Goal: Task Accomplishment & Management: Use online tool/utility

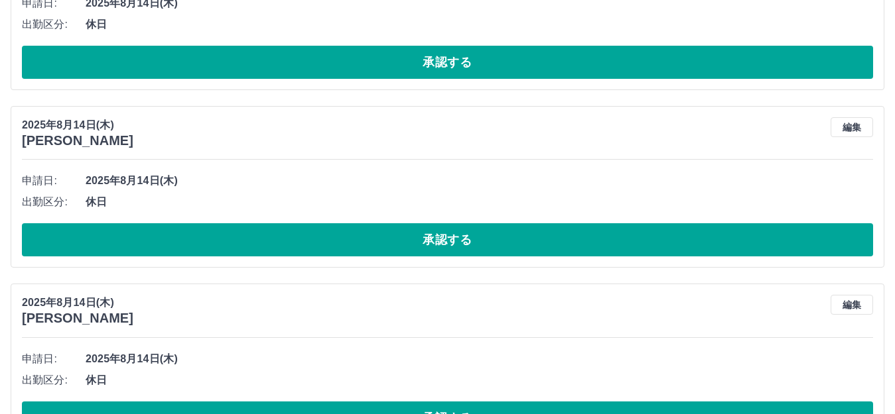
scroll to position [7297, 0]
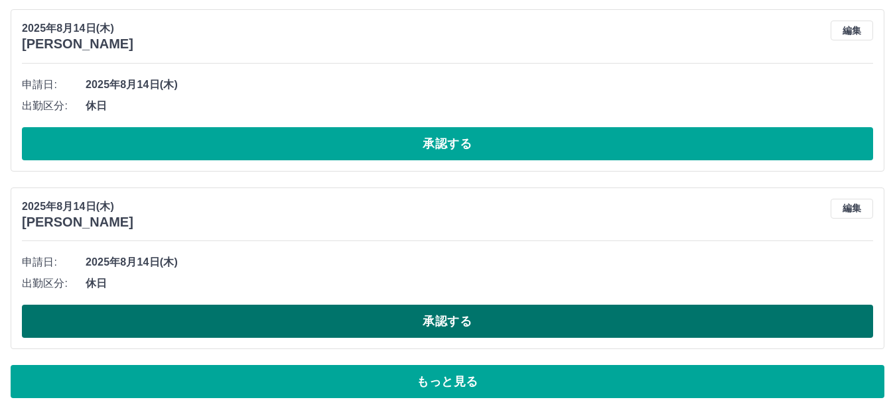
click at [489, 323] on button "承認する" at bounding box center [447, 321] width 851 height 33
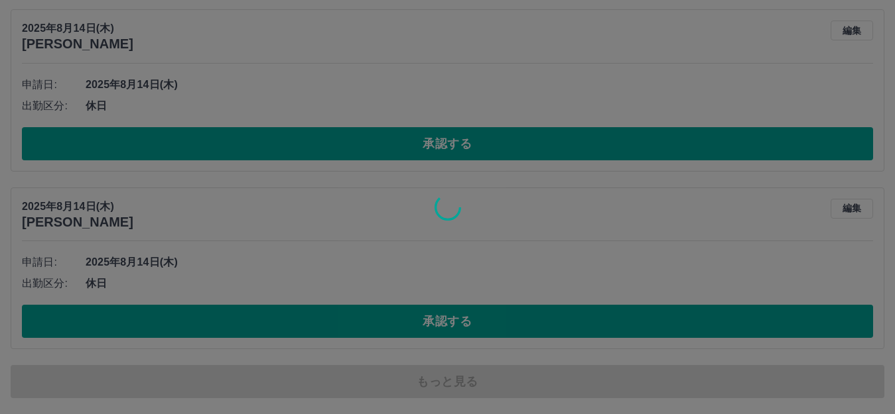
scroll to position [7870, 0]
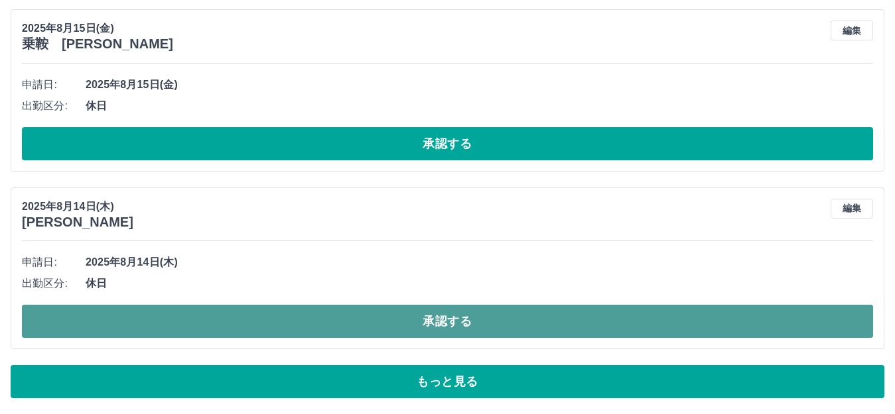
click at [476, 322] on button "承認する" at bounding box center [447, 321] width 851 height 33
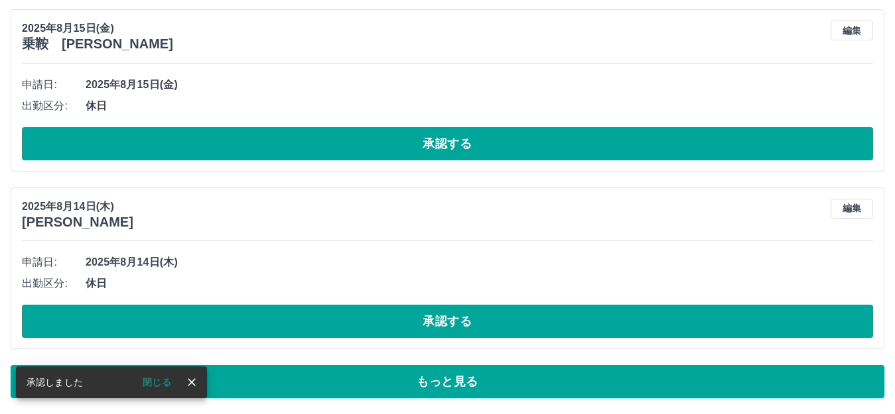
click at [476, 322] on button "承認する" at bounding box center [447, 321] width 851 height 33
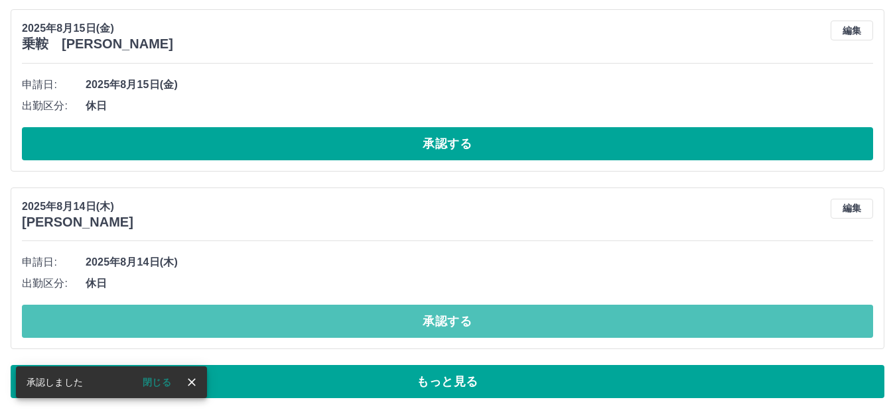
click at [476, 322] on button "承認する" at bounding box center [447, 321] width 851 height 33
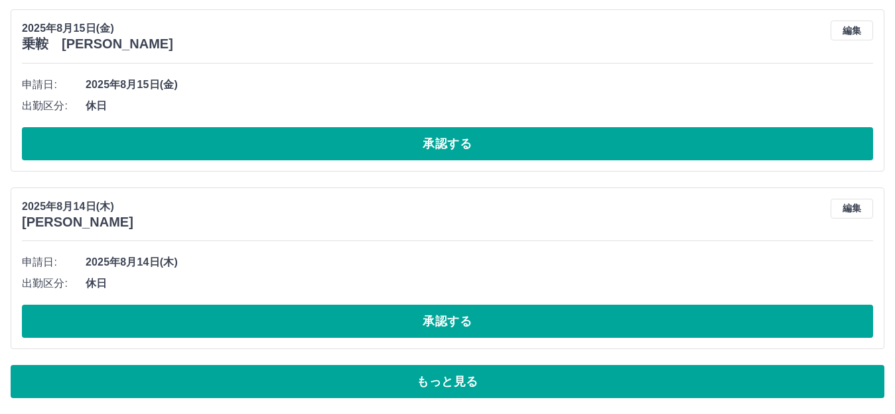
click at [476, 322] on button "承認する" at bounding box center [447, 321] width 851 height 33
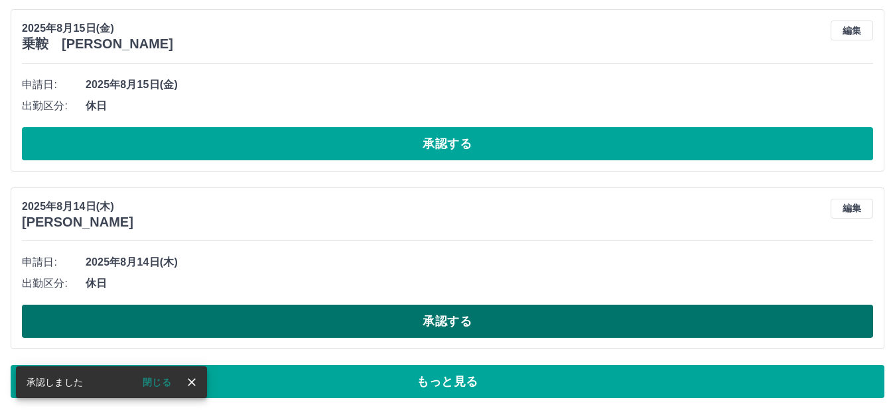
click at [475, 324] on button "承認する" at bounding box center [447, 321] width 851 height 33
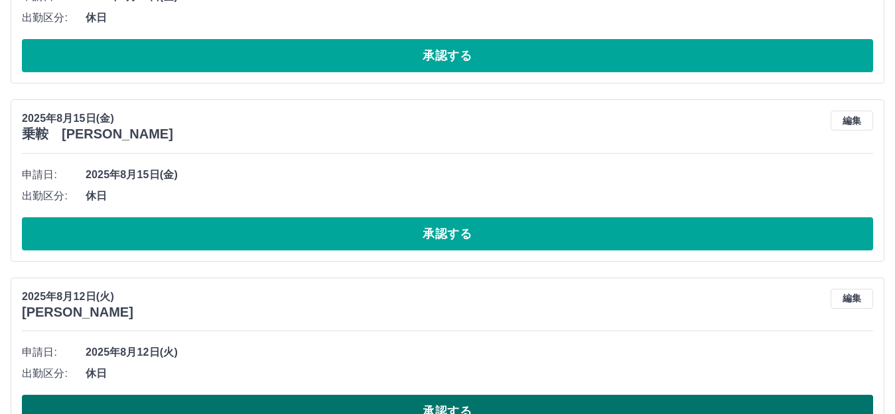
scroll to position [7737, 0]
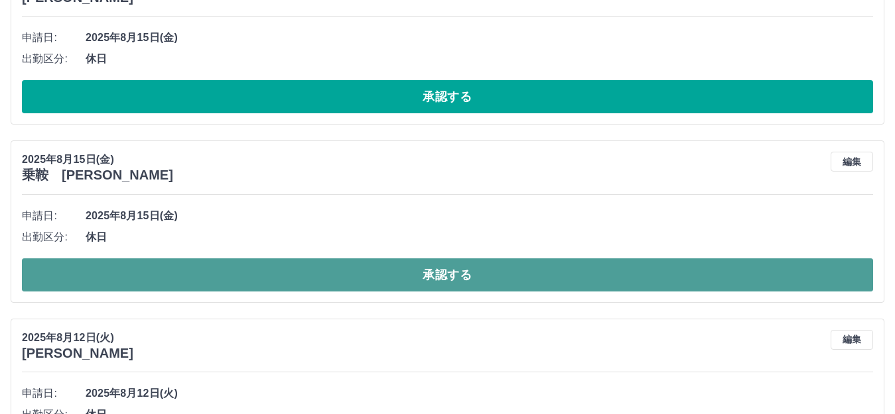
click at [427, 271] on button "承認する" at bounding box center [447, 275] width 851 height 33
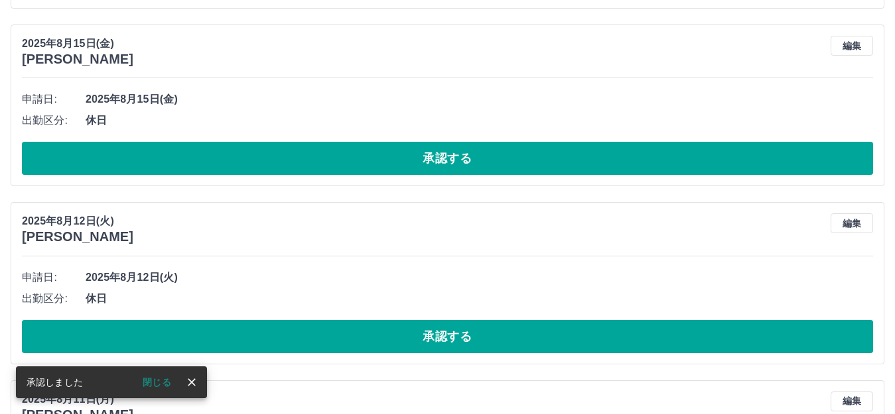
scroll to position [7538, 0]
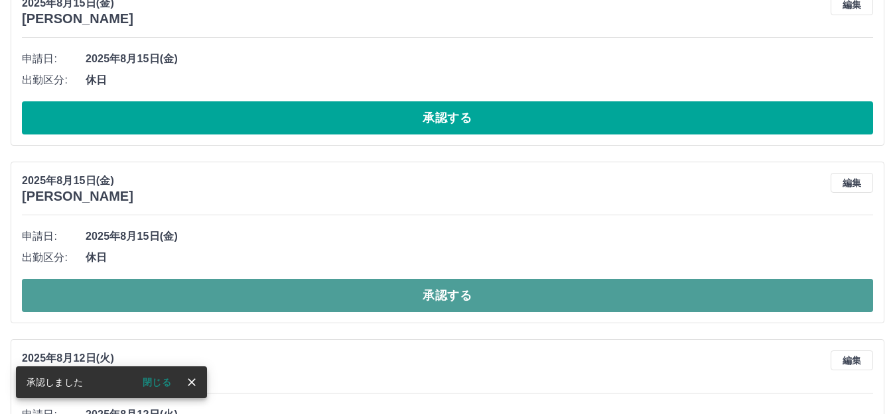
click at [401, 293] on button "承認する" at bounding box center [447, 295] width 851 height 33
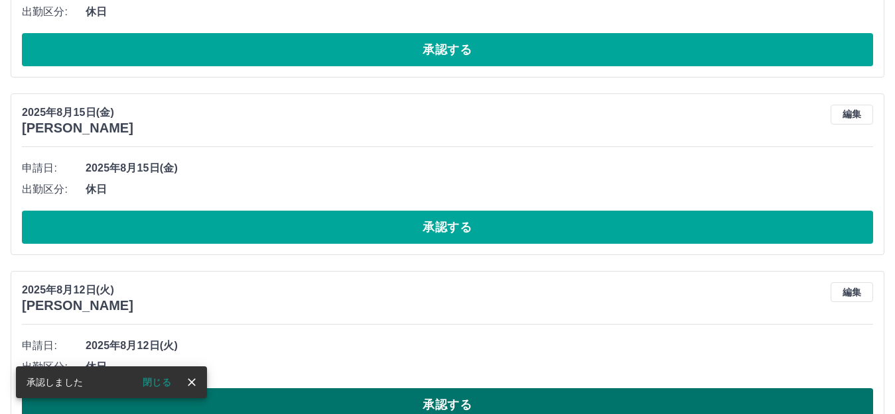
scroll to position [7405, 0]
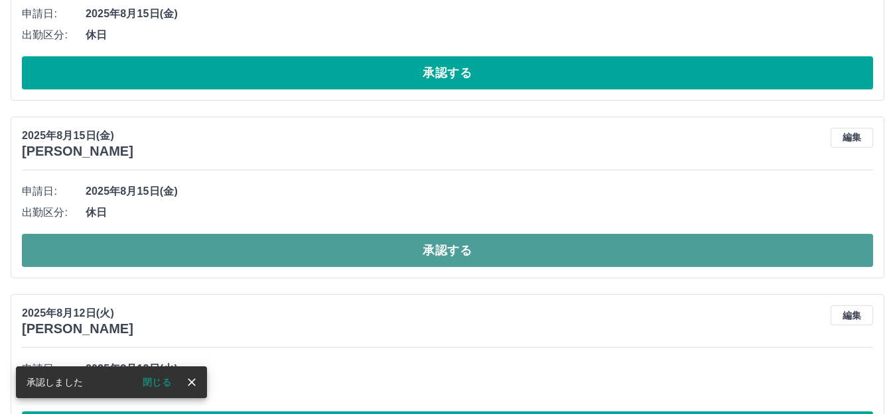
click at [438, 258] on button "承認する" at bounding box center [447, 250] width 851 height 33
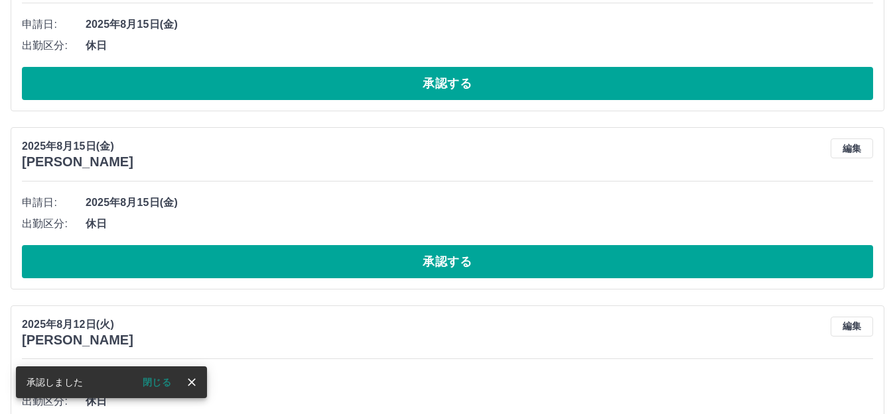
scroll to position [7207, 0]
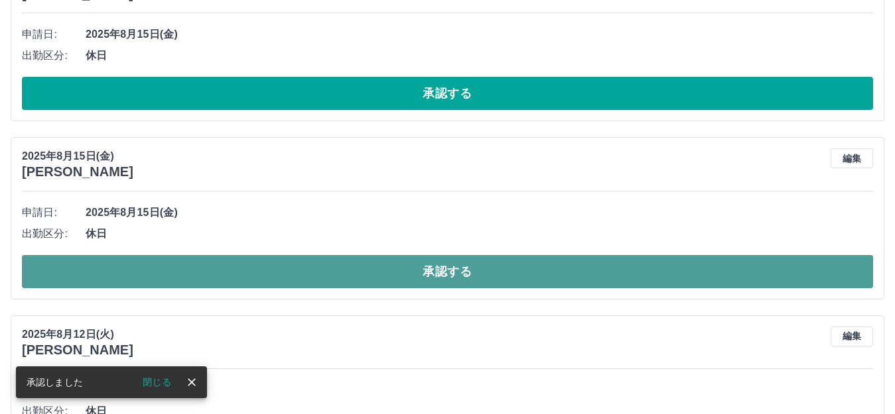
click at [432, 278] on button "承認する" at bounding box center [447, 271] width 851 height 33
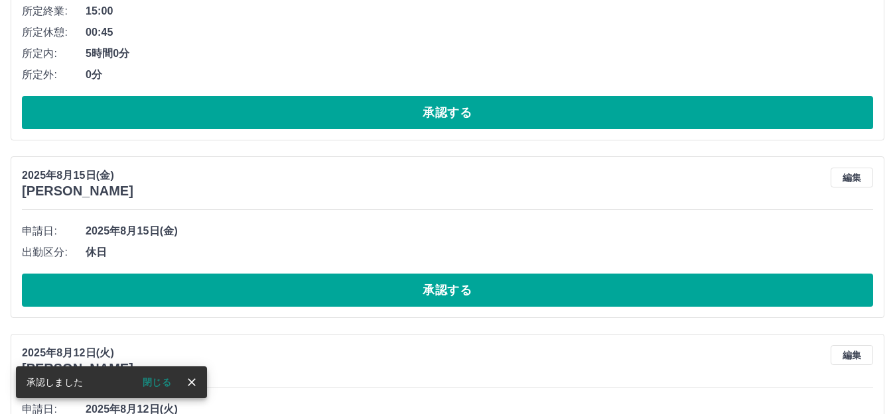
scroll to position [7008, 0]
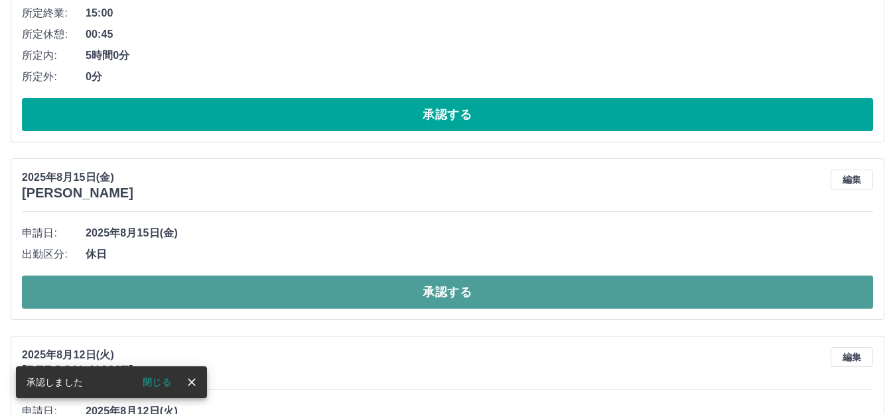
click at [437, 290] on button "承認する" at bounding box center [447, 292] width 851 height 33
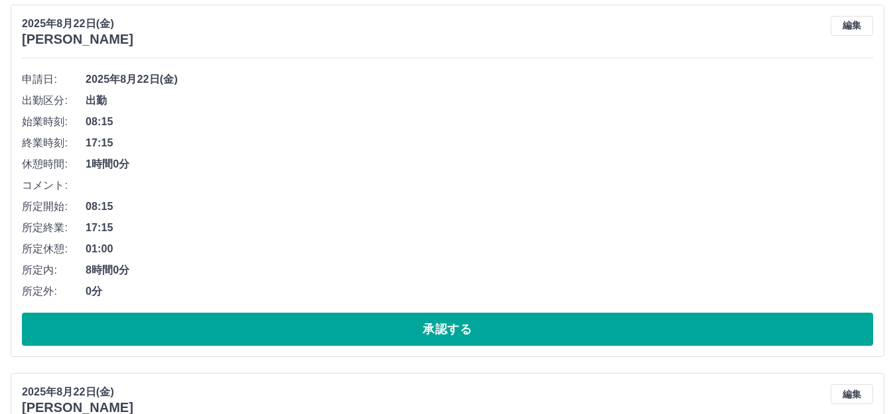
scroll to position [5681, 0]
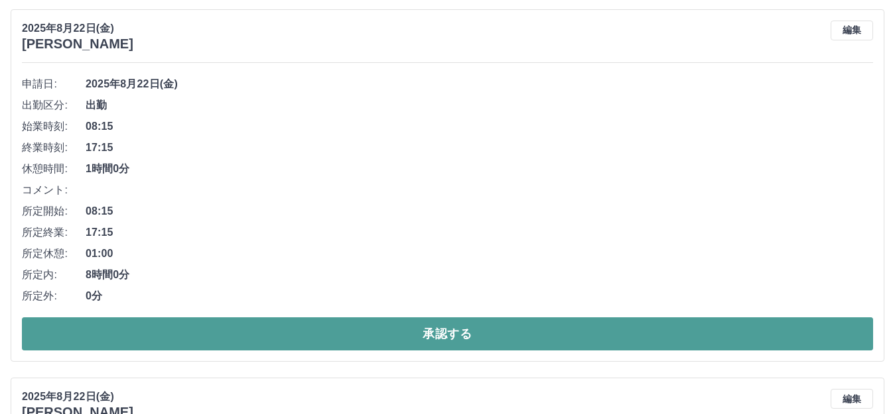
click at [477, 328] on button "承認する" at bounding box center [447, 334] width 851 height 33
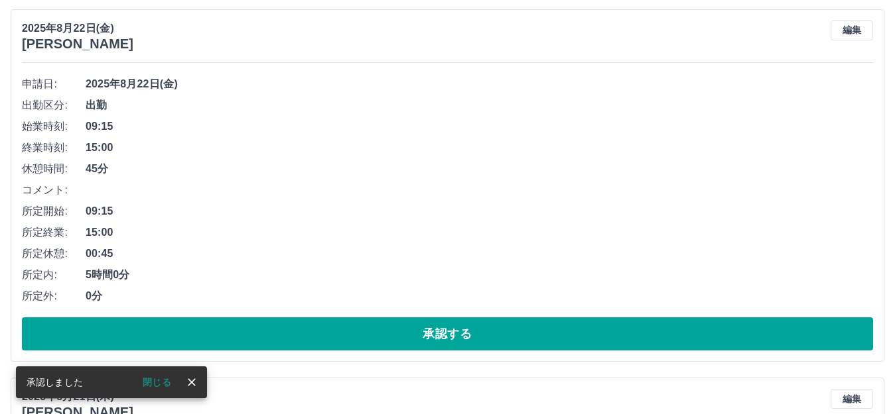
scroll to position [5313, 0]
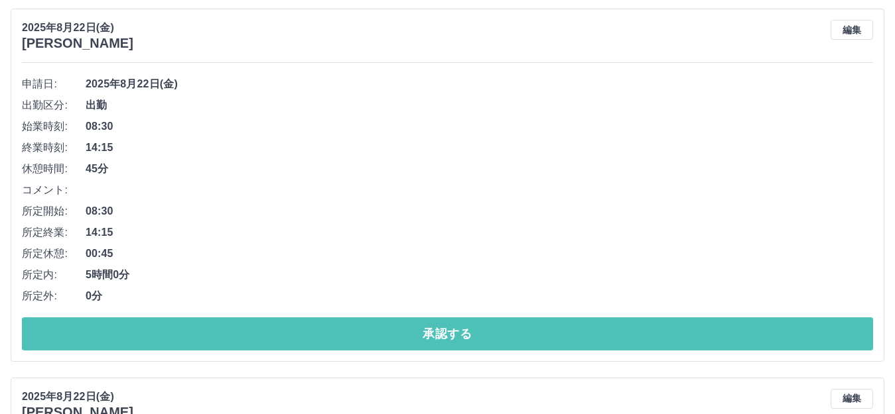
click at [469, 332] on button "承認する" at bounding box center [447, 334] width 851 height 33
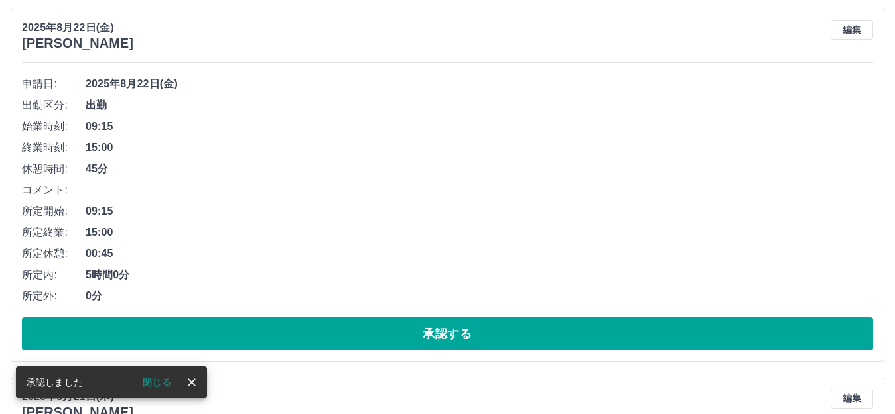
scroll to position [4943, 0]
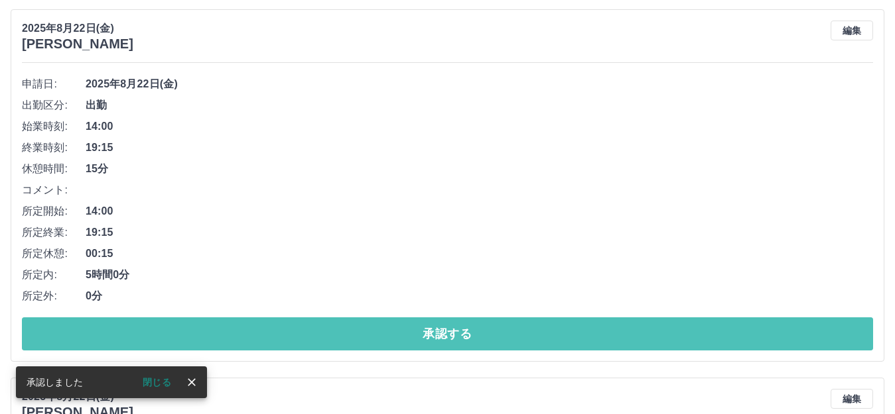
click at [469, 332] on button "承認する" at bounding box center [447, 334] width 851 height 33
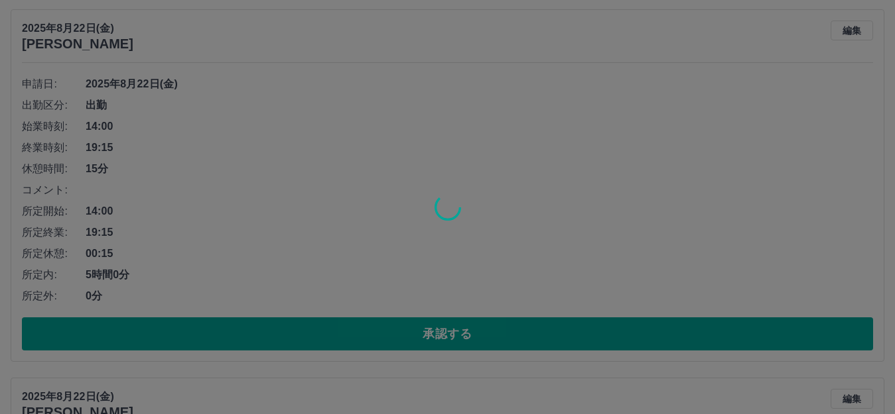
scroll to position [4574, 0]
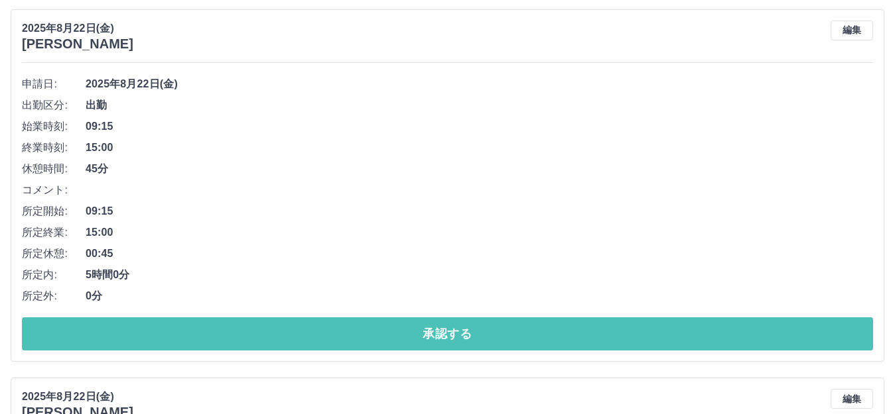
click at [469, 332] on button "承認する" at bounding box center [447, 334] width 851 height 33
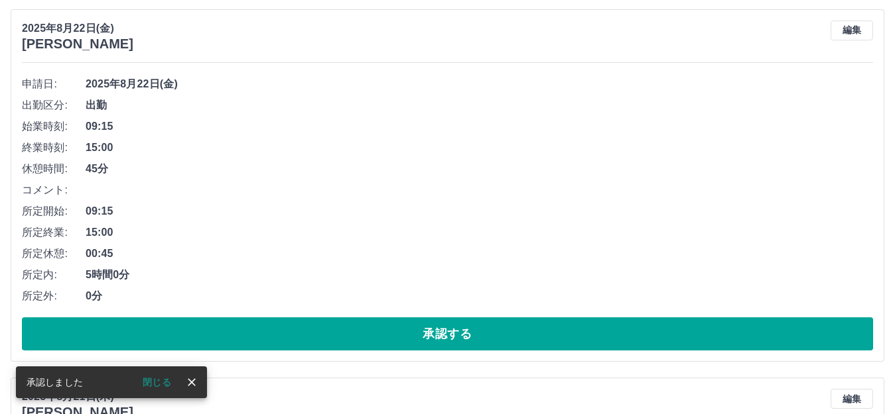
scroll to position [4206, 0]
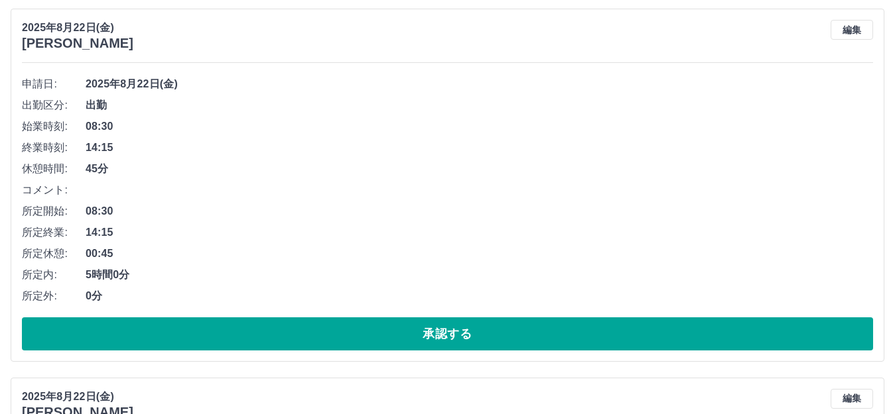
click at [469, 332] on button "承認する" at bounding box center [447, 334] width 851 height 33
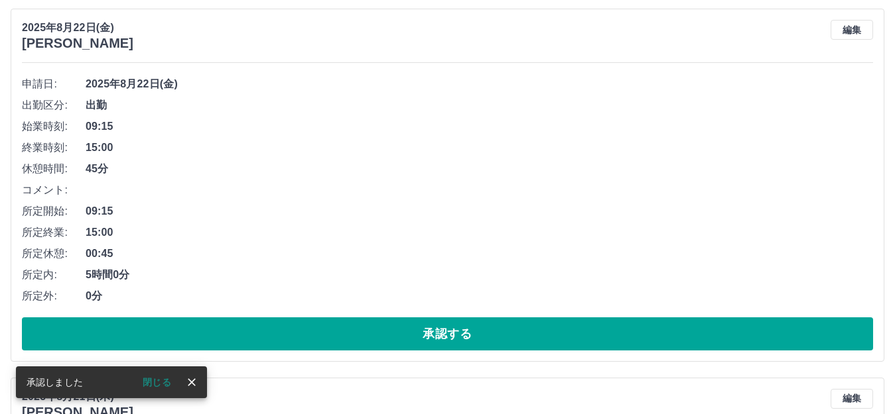
scroll to position [3836, 0]
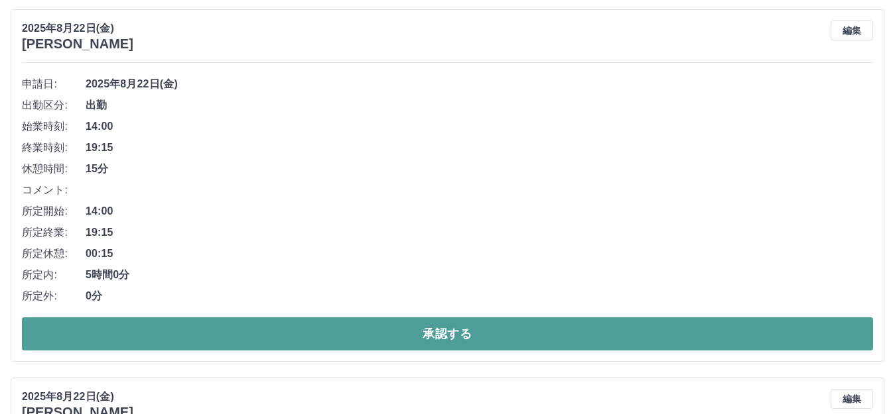
click at [466, 334] on button "承認する" at bounding box center [447, 334] width 851 height 33
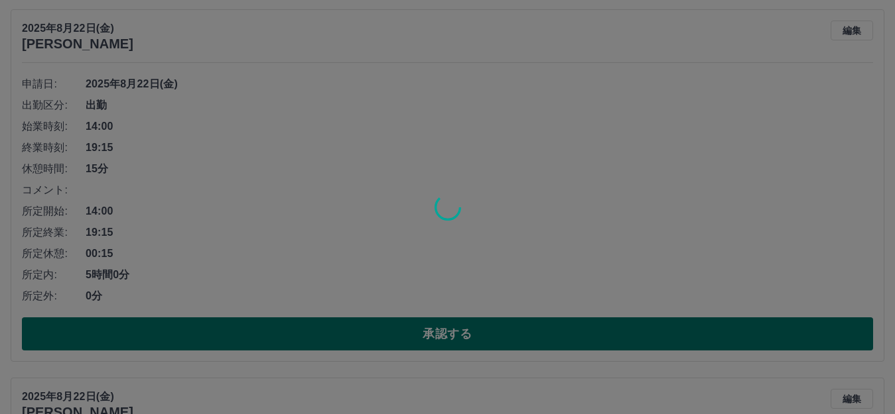
scroll to position [3468, 0]
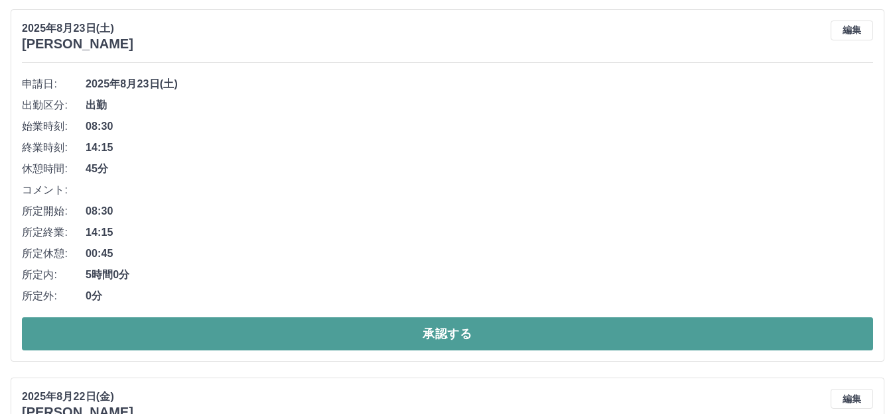
click at [462, 338] on button "承認する" at bounding box center [447, 334] width 851 height 33
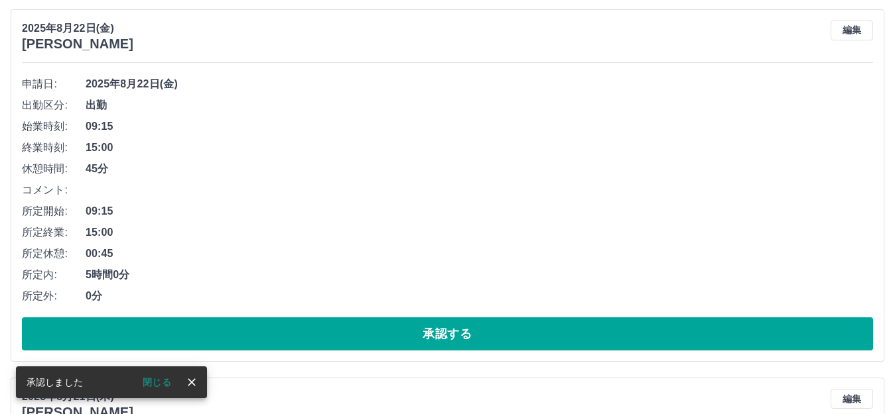
scroll to position [3099, 0]
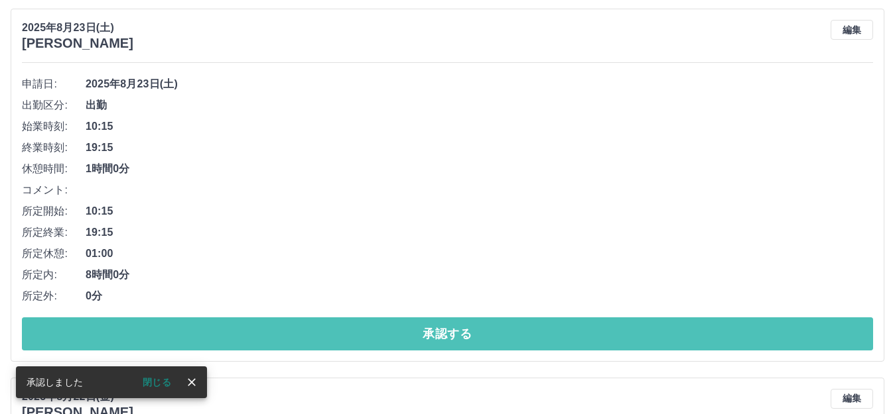
click at [461, 338] on button "承認する" at bounding box center [447, 334] width 851 height 33
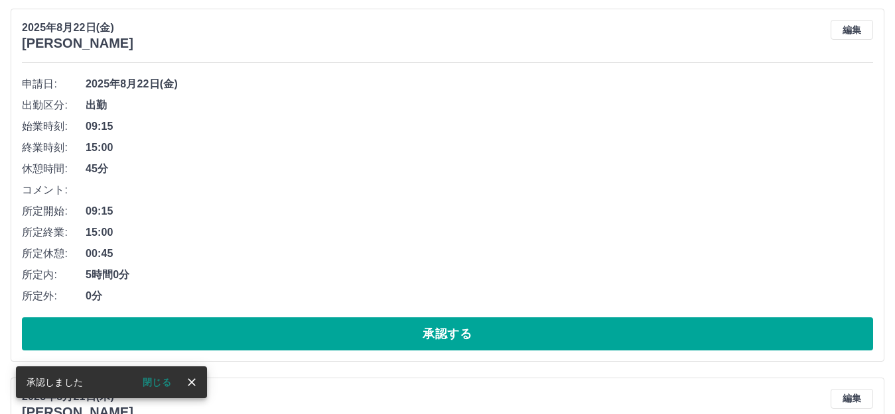
scroll to position [2730, 0]
click at [461, 338] on button "承認する" at bounding box center [447, 334] width 851 height 33
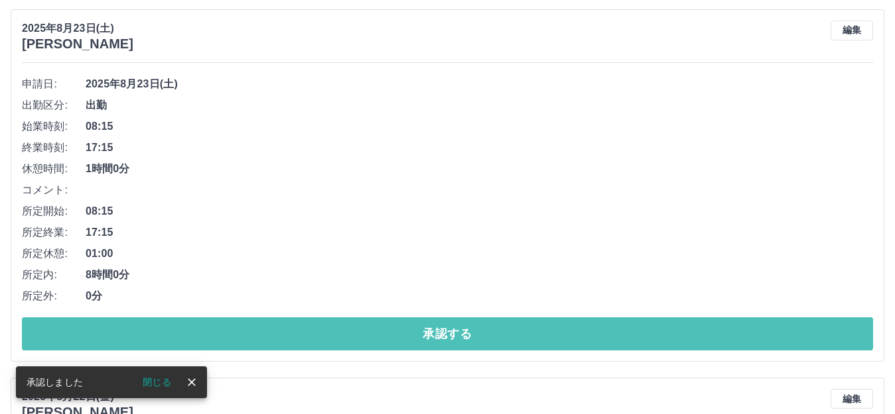
click at [461, 338] on button "承認する" at bounding box center [447, 334] width 851 height 33
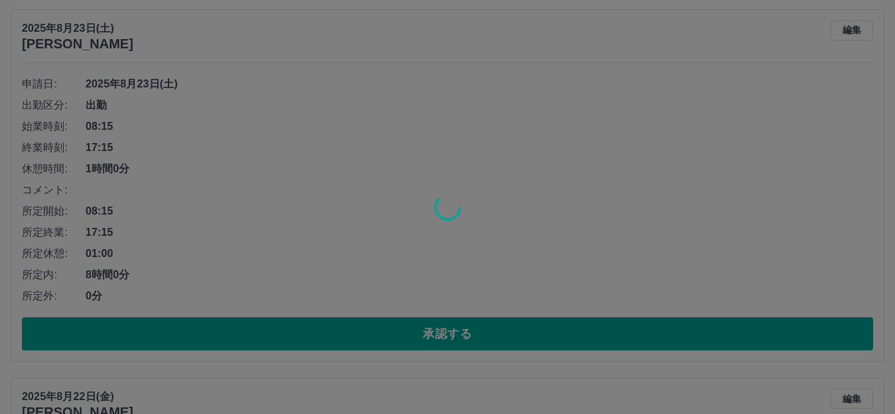
scroll to position [1992, 0]
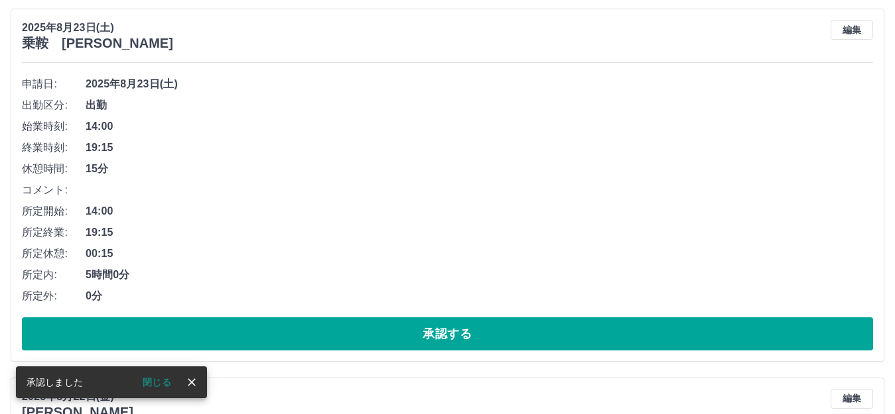
click at [461, 338] on button "承認する" at bounding box center [447, 334] width 851 height 33
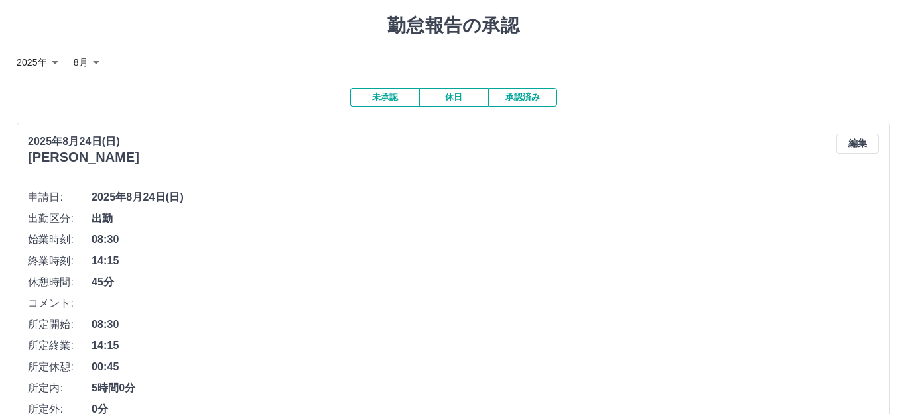
scroll to position [0, 0]
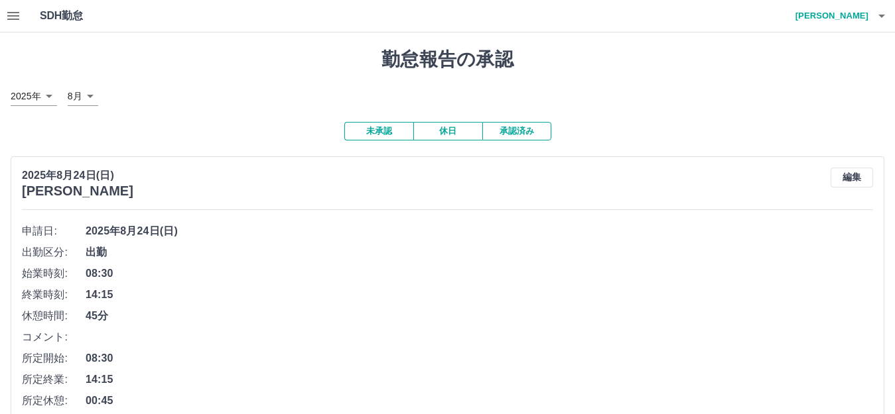
click at [855, 21] on h4 "[PERSON_NAME]" at bounding box center [828, 16] width 80 height 32
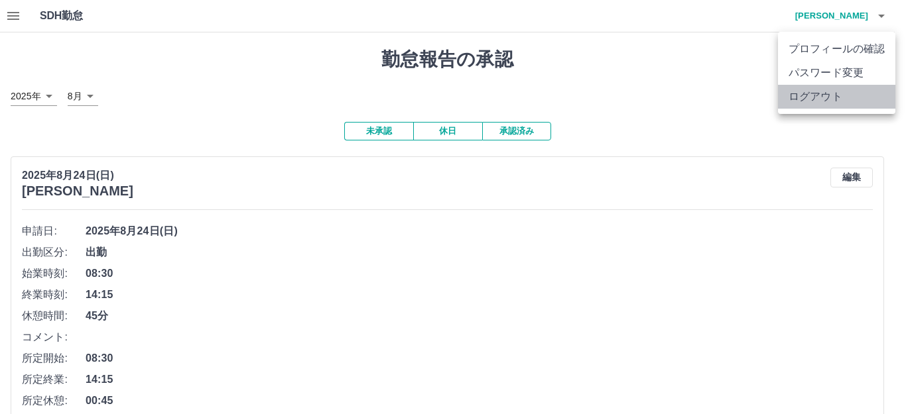
click at [830, 95] on li "ログアウト" at bounding box center [836, 97] width 117 height 24
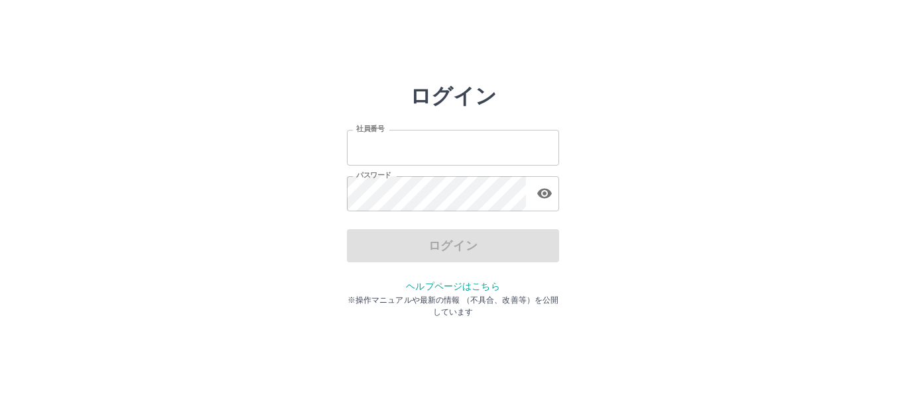
type input "*******"
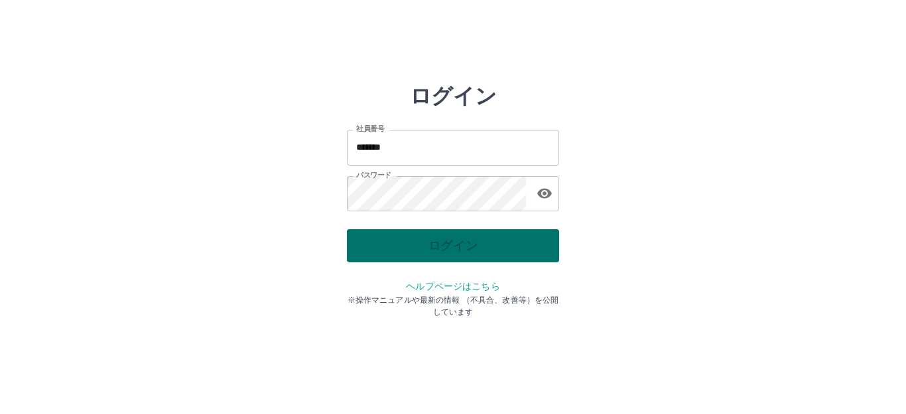
click at [428, 251] on div "ログイン" at bounding box center [453, 245] width 212 height 33
click at [428, 251] on button "ログイン" at bounding box center [453, 245] width 212 height 33
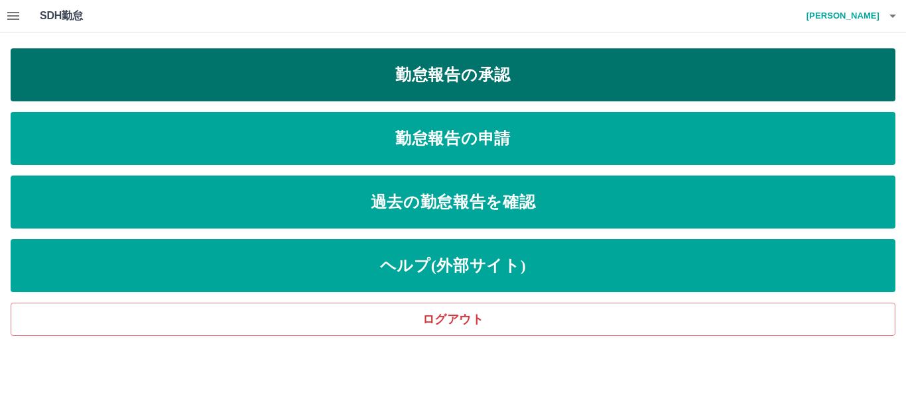
click at [504, 74] on link "勤怠報告の承認" at bounding box center [453, 74] width 885 height 53
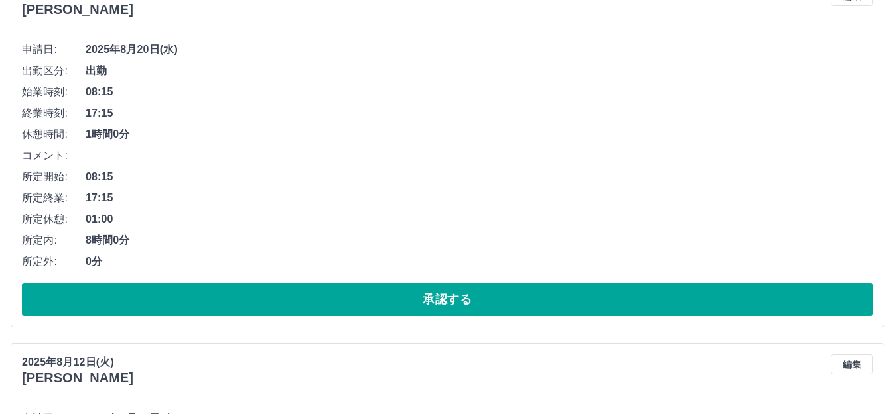
scroll to position [2698, 0]
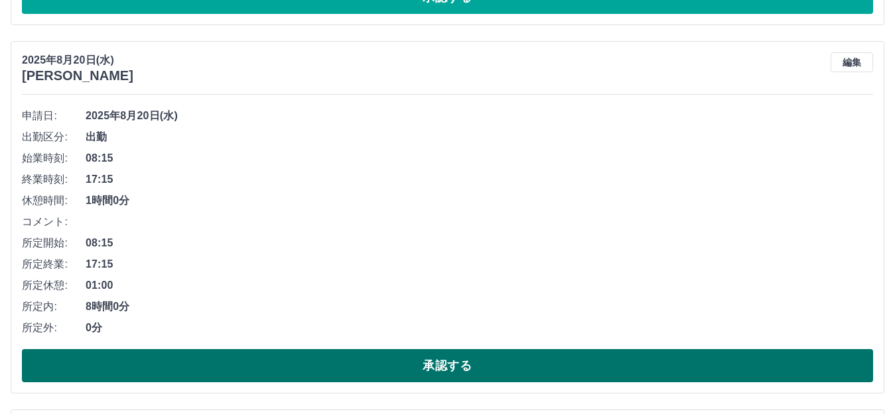
click at [442, 361] on button "承認する" at bounding box center [447, 365] width 851 height 33
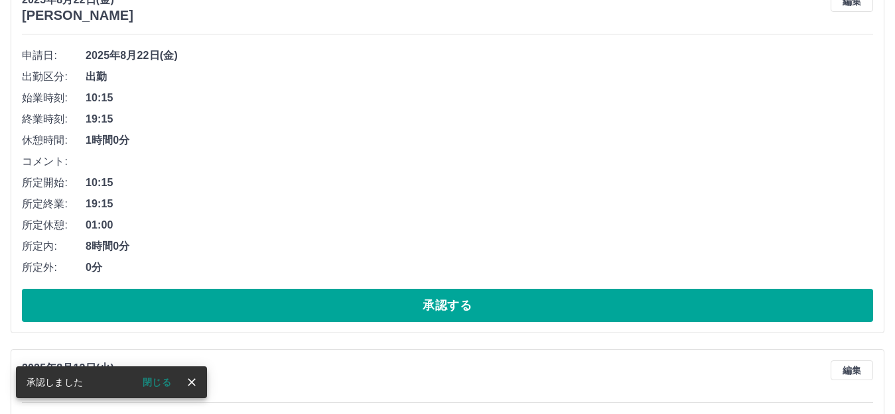
scroll to position [2366, 0]
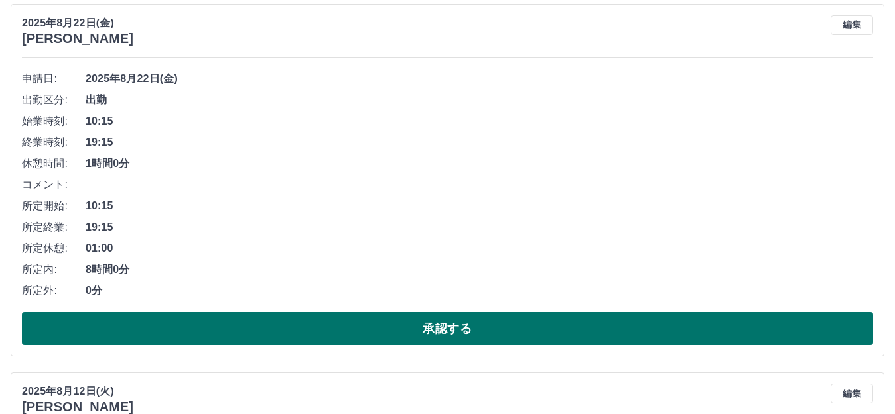
click at [408, 336] on button "承認する" at bounding box center [447, 328] width 851 height 33
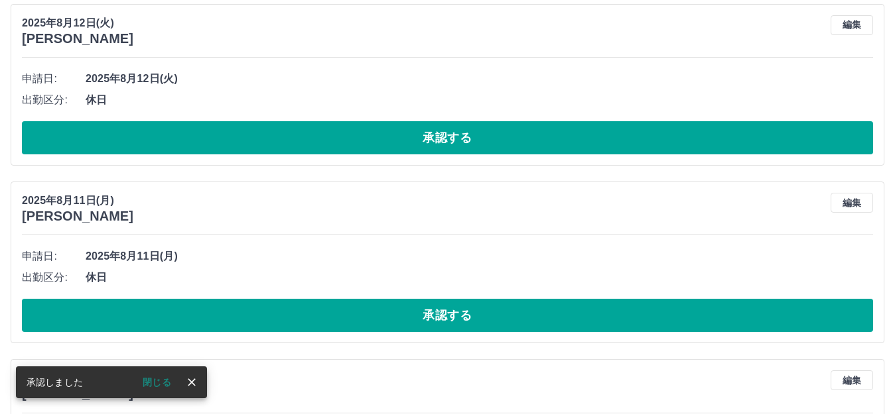
scroll to position [1997, 0]
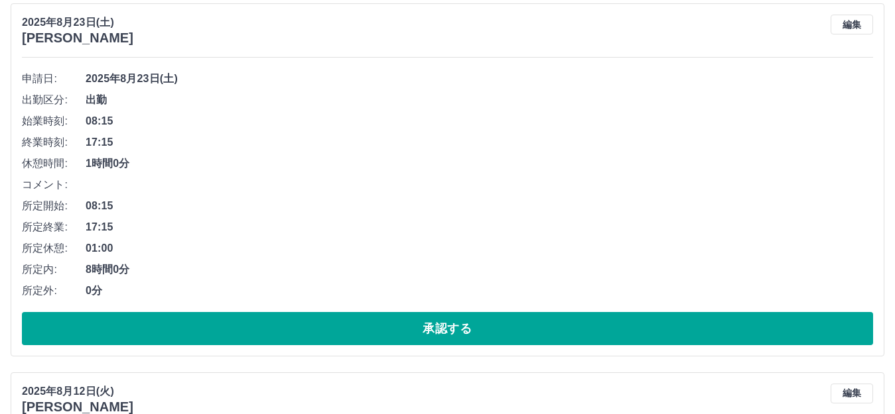
click at [408, 336] on button "承認する" at bounding box center [447, 328] width 851 height 33
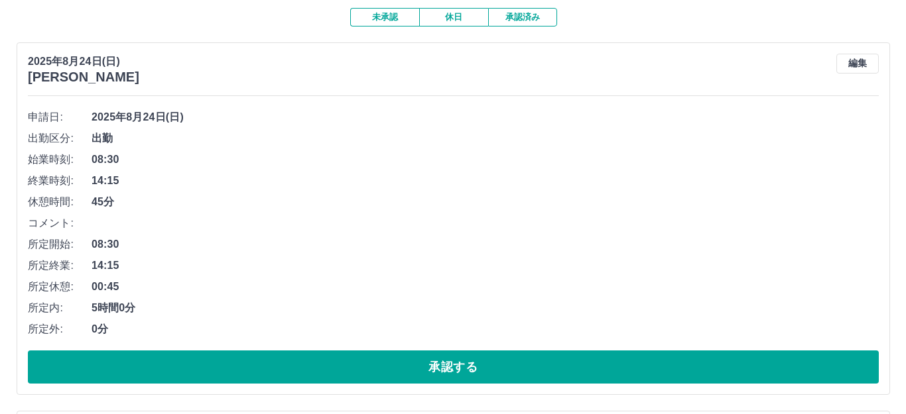
scroll to position [0, 0]
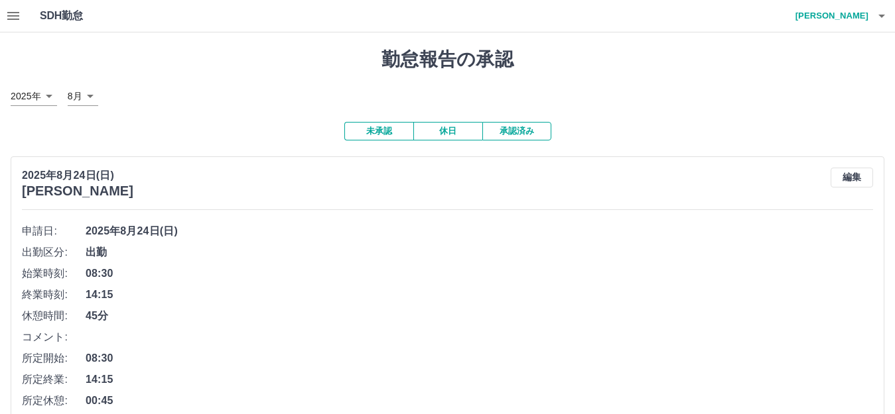
click at [848, 15] on h4 "[PERSON_NAME]" at bounding box center [828, 16] width 80 height 32
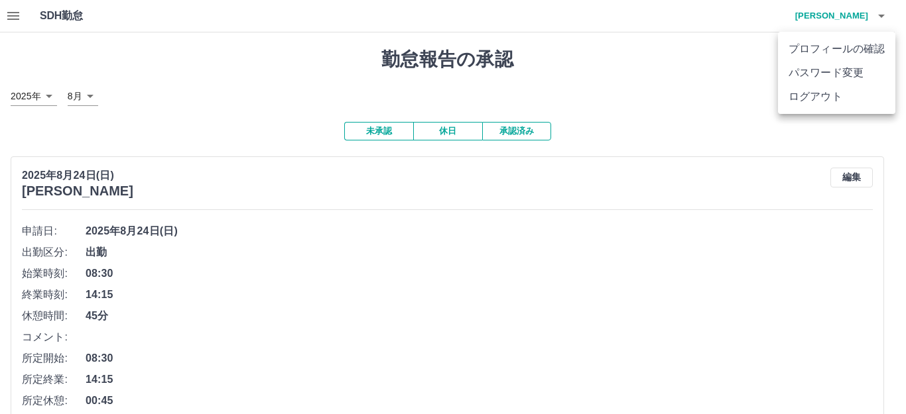
click at [846, 92] on li "ログアウト" at bounding box center [836, 97] width 117 height 24
